Goal: Ask a question: Seek information or help from site administrators or community

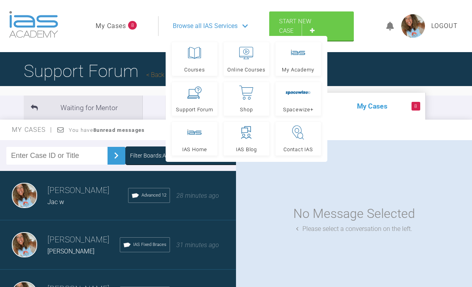
scroll to position [111, 0]
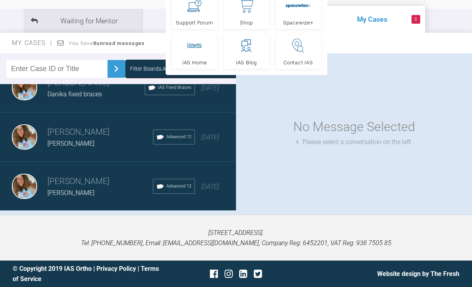
click at [124, 211] on div "Load more" at bounding box center [118, 223] width 236 height 25
click at [128, 211] on div "Load more" at bounding box center [118, 223] width 236 height 25
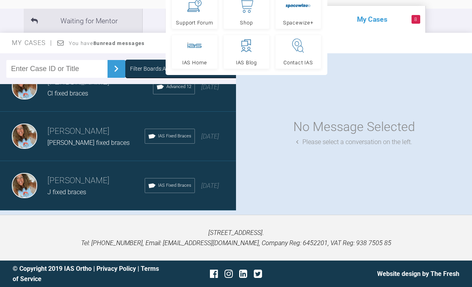
scroll to position [2838, 0]
click at [132, 211] on div "Load more" at bounding box center [118, 223] width 236 height 25
click at [128, 211] on div "Load more" at bounding box center [118, 223] width 236 height 25
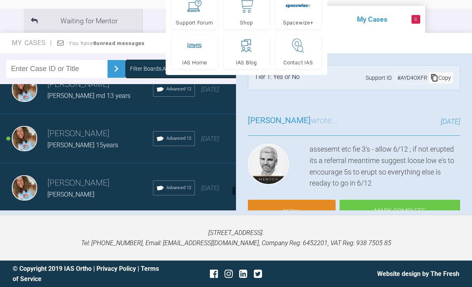
scroll to position [3479, 0]
click at [201, 135] on span "10 months ago" at bounding box center [210, 139] width 18 height 8
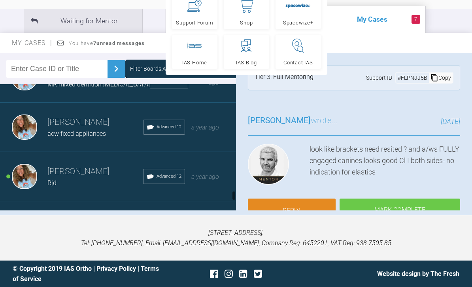
scroll to position [3640, 0]
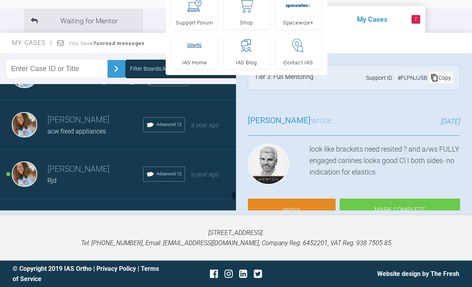
click at [153, 170] on icon at bounding box center [150, 174] width 9 height 9
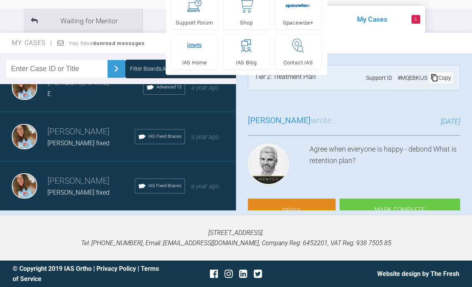
scroll to position [4814, 0]
click at [132, 211] on div "Load more" at bounding box center [118, 223] width 236 height 25
click at [154, 175] on div "Rebecca Lynne Williams Irene fixed IAS Fixed Braces a year ago" at bounding box center [118, 186] width 236 height 49
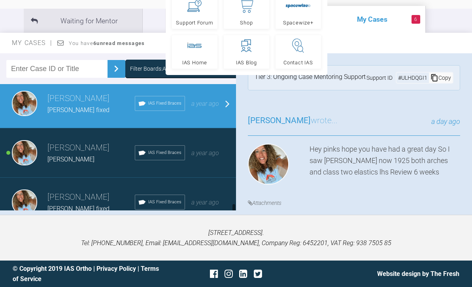
scroll to position [4907, 0]
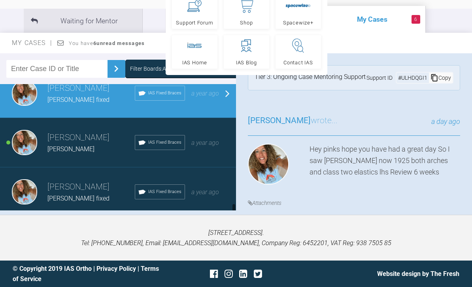
click at [178, 139] on span "IAS Fixed Braces" at bounding box center [164, 142] width 33 height 7
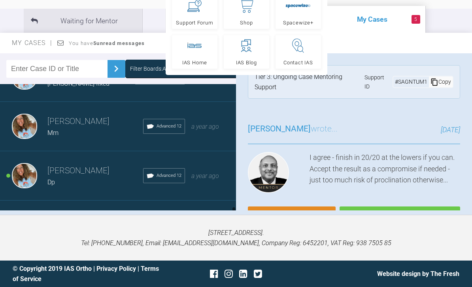
scroll to position [5046, 0]
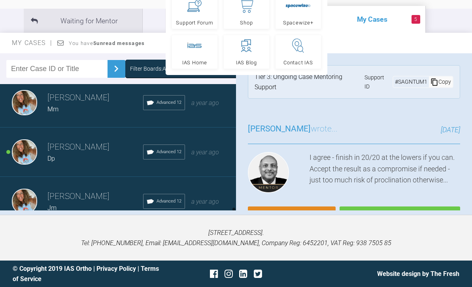
click at [173, 145] on div "Advanced 12" at bounding box center [164, 152] width 42 height 15
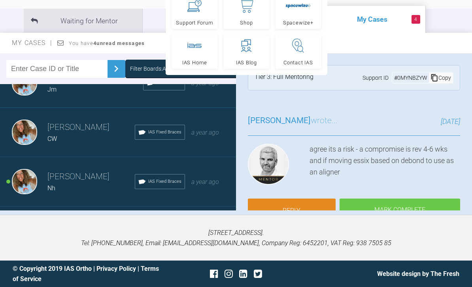
scroll to position [5221, 0]
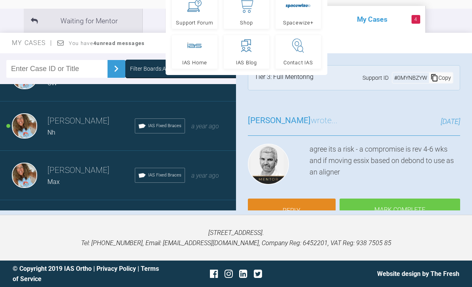
click at [191, 108] on div "Rebecca Lynne Williams Nh IAS Fixed Braces a year ago" at bounding box center [118, 126] width 236 height 49
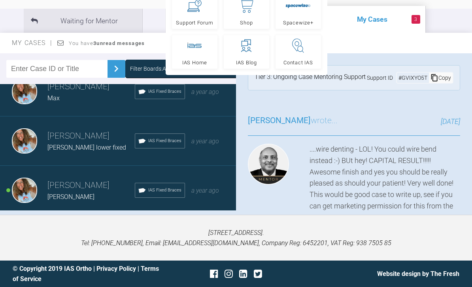
scroll to position [5312, 0]
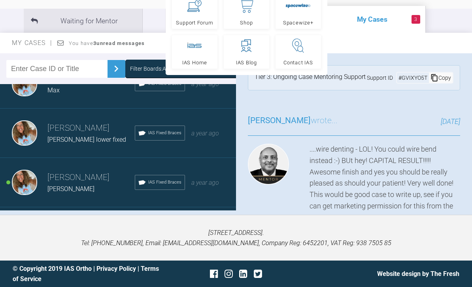
click at [137, 175] on div "IAS Fixed Braces" at bounding box center [160, 182] width 50 height 15
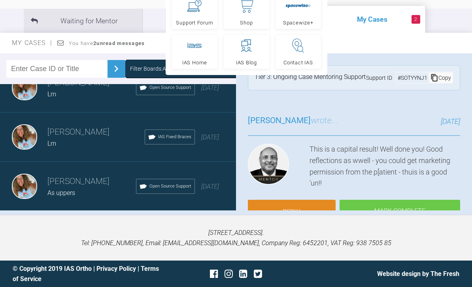
scroll to position [5802, 0]
click at [126, 211] on div "Load more" at bounding box center [118, 223] width 236 height 25
click at [129, 211] on div "Rebecca Lynne Williams HP Open Source Support 2 years ago" at bounding box center [118, 235] width 236 height 49
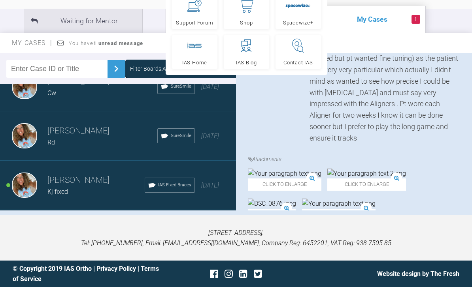
scroll to position [6105, 0]
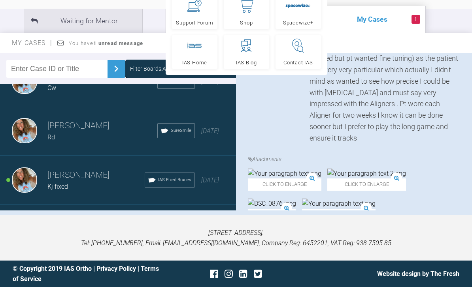
click at [185, 162] on div "Rebecca Lynne Williams Kj fixed IAS Fixed Braces 2 years ago" at bounding box center [118, 180] width 236 height 49
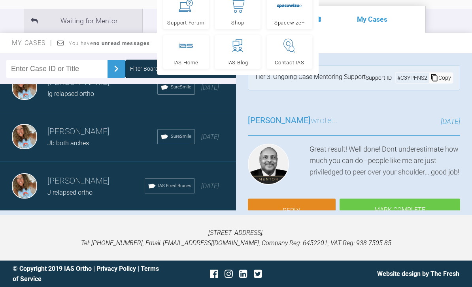
scroll to position [6791, 0]
click at [130, 211] on div "Load more" at bounding box center [118, 223] width 236 height 25
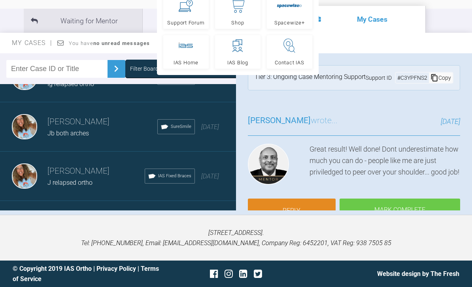
scroll to position [6802, 0]
click at [285, 38] on icon at bounding box center [289, 46] width 14 height 16
